Goal: Transaction & Acquisition: Purchase product/service

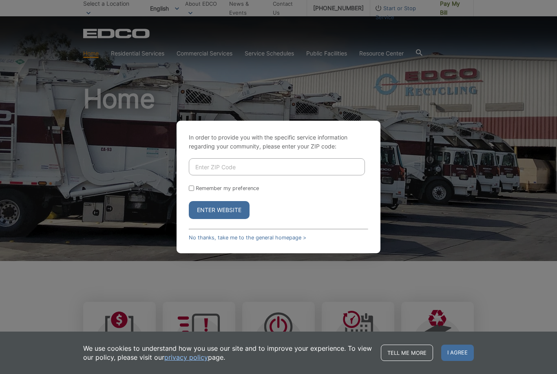
click at [322, 175] on input "Enter ZIP Code" at bounding box center [277, 166] width 176 height 17
type input "45235"
click at [348, 175] on input "45235" at bounding box center [277, 166] width 176 height 17
type input "92028"
click at [226, 219] on button "Enter Website" at bounding box center [219, 210] width 61 height 18
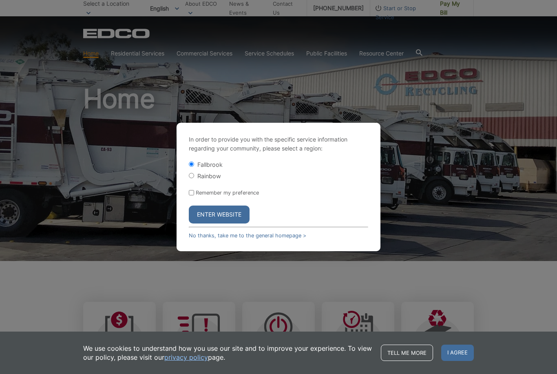
click at [233, 224] on button "Enter Website" at bounding box center [219, 215] width 61 height 18
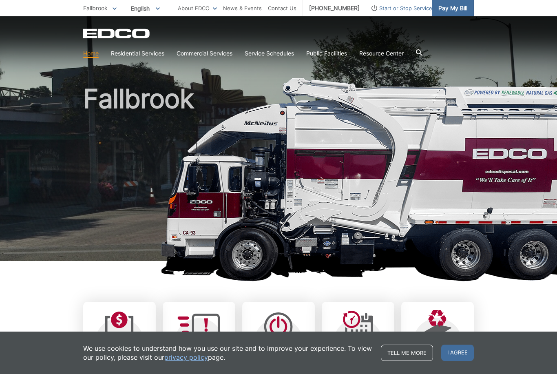
click at [454, 10] on span "Pay My Bill" at bounding box center [453, 8] width 29 height 9
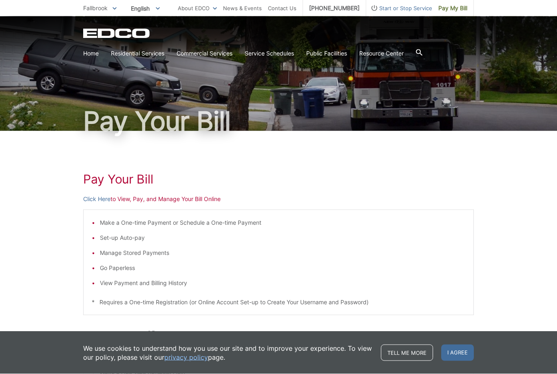
scroll to position [13, 0]
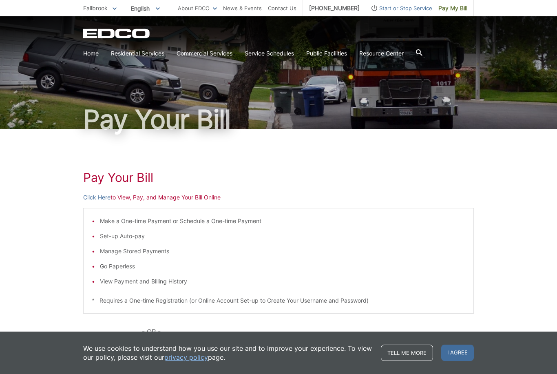
click at [131, 198] on p "Click Here to View, Pay, and Manage Your Bill Online" at bounding box center [278, 197] width 391 height 9
click at [98, 201] on link "Click Here" at bounding box center [96, 197] width 27 height 9
